Goal: Transaction & Acquisition: Purchase product/service

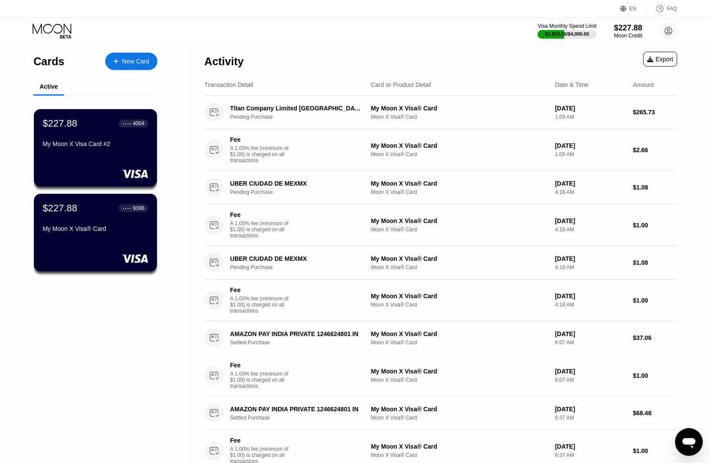
click at [420, 38] on div "Visa Monthly Spend Limit $1,810.16 / $4,000.00 $227.88 Moon Credit Loyiso Moson…" at bounding box center [355, 31] width 710 height 26
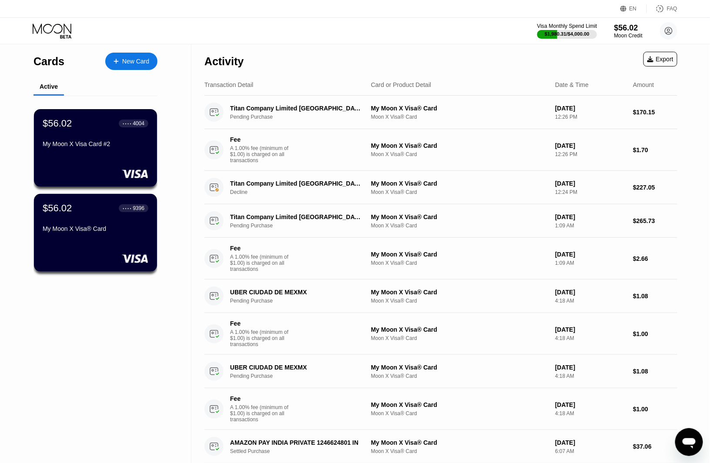
click at [561, 35] on div "$1,980.31 / $4,000.00" at bounding box center [567, 33] width 45 height 5
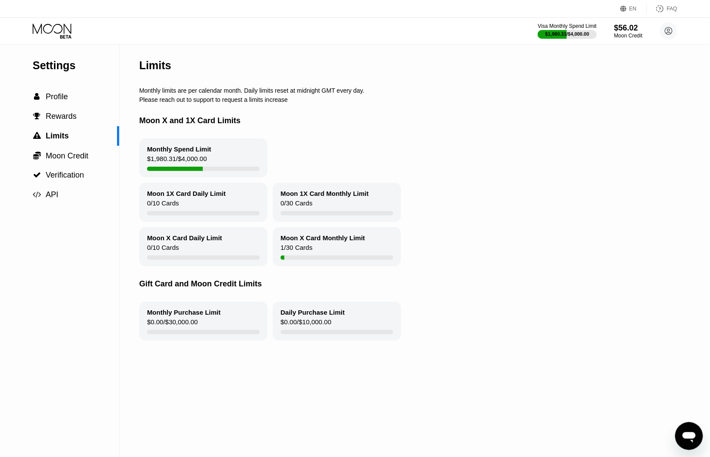
click at [54, 21] on div "Visa Monthly Spend Limit $1,980.31 / $4,000.00 $56.02 Moon Credit Loyiso Mosond…" at bounding box center [355, 31] width 710 height 26
click at [53, 29] on icon at bounding box center [53, 30] width 40 height 15
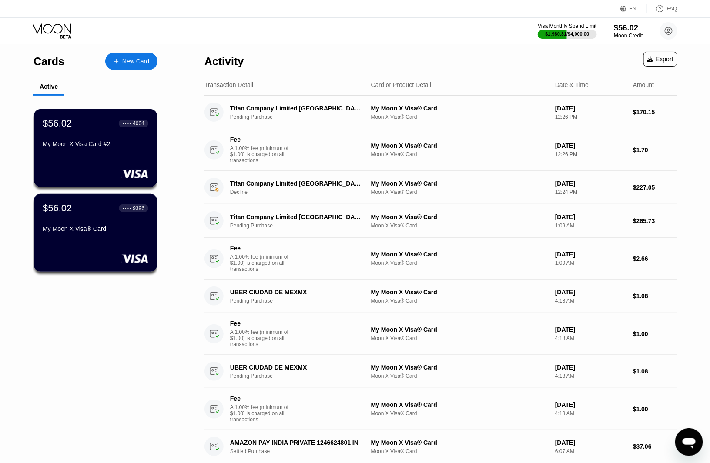
click at [631, 31] on div "$56.02" at bounding box center [628, 27] width 29 height 9
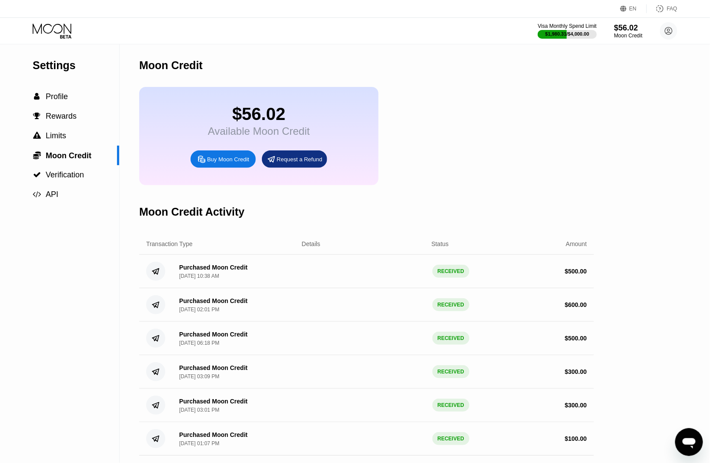
click at [202, 162] on icon at bounding box center [201, 159] width 7 height 7
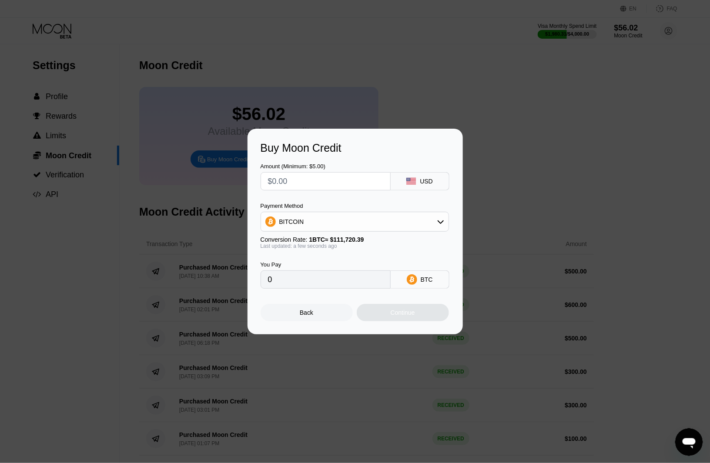
click at [297, 180] on input "text" at bounding box center [325, 181] width 115 height 17
type input "$1"
type input "0.00000896"
type input "$10"
type input "0.00008951"
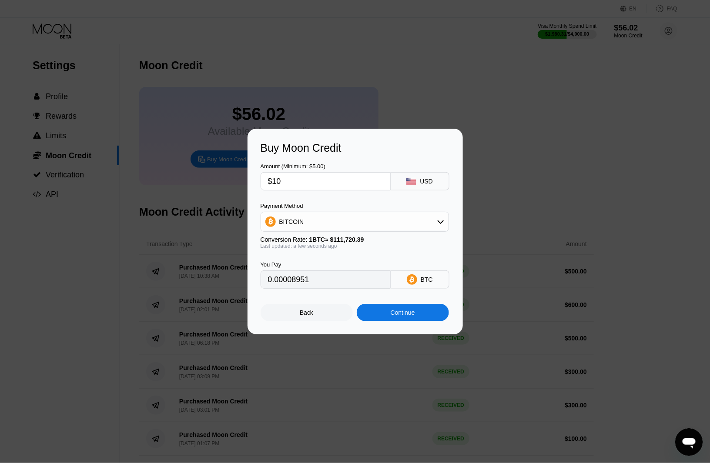
type input "$100"
type input "0.00089510"
type input "$1000"
type input "0.00895092"
type input "$1000"
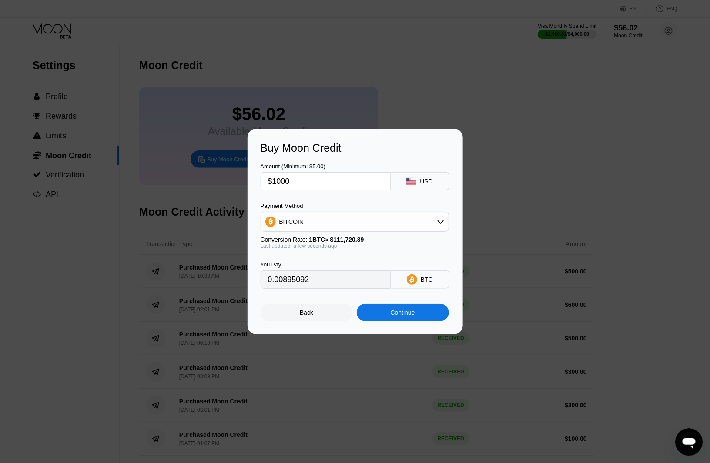
click at [312, 222] on div "BITCOIN" at bounding box center [354, 221] width 187 height 17
click at [312, 261] on span "USDT on TRON" at bounding box center [303, 264] width 44 height 7
type input "1010.10"
click at [407, 316] on div "Continue" at bounding box center [402, 312] width 24 height 7
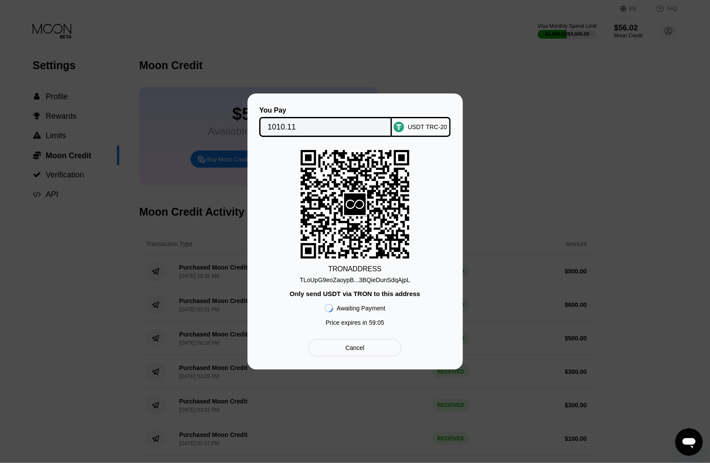
click at [371, 280] on div "TLoUpG9eoZaoypB...3BQieDunSdqAjpL" at bounding box center [355, 280] width 110 height 7
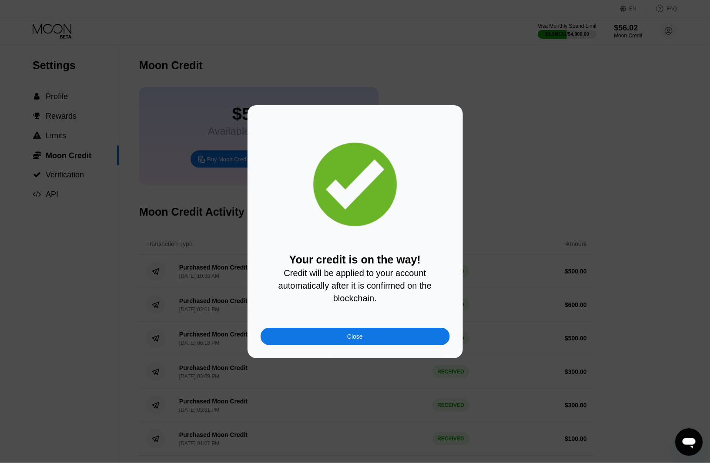
click at [415, 335] on div "Close" at bounding box center [354, 336] width 189 height 17
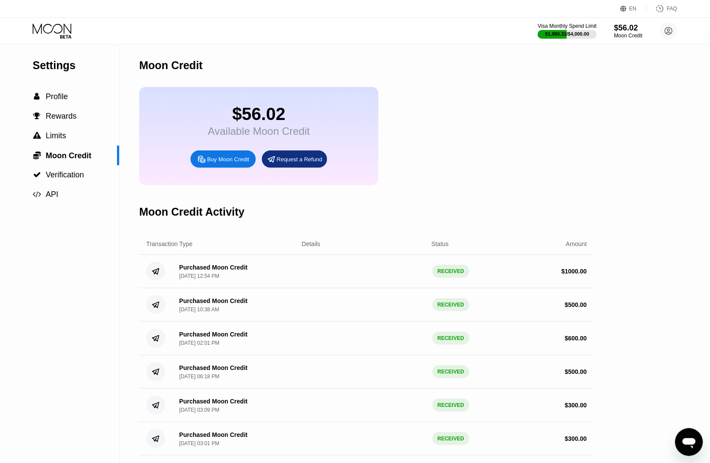
click at [55, 31] on icon at bounding box center [53, 30] width 40 height 15
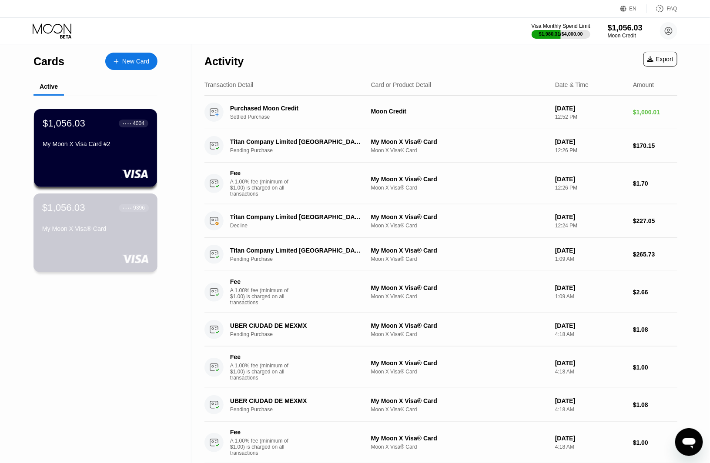
click at [138, 232] on div "My Moon X Visa® Card" at bounding box center [95, 228] width 107 height 7
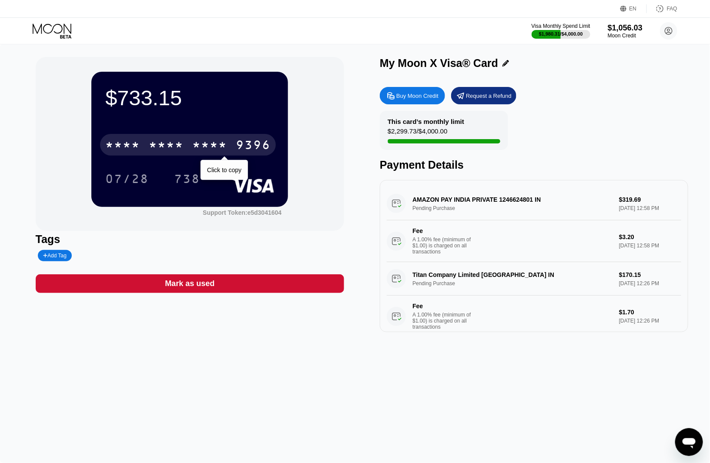
click at [222, 143] on div "* * * *" at bounding box center [209, 146] width 35 height 14
